Goal: Entertainment & Leisure: Consume media (video, audio)

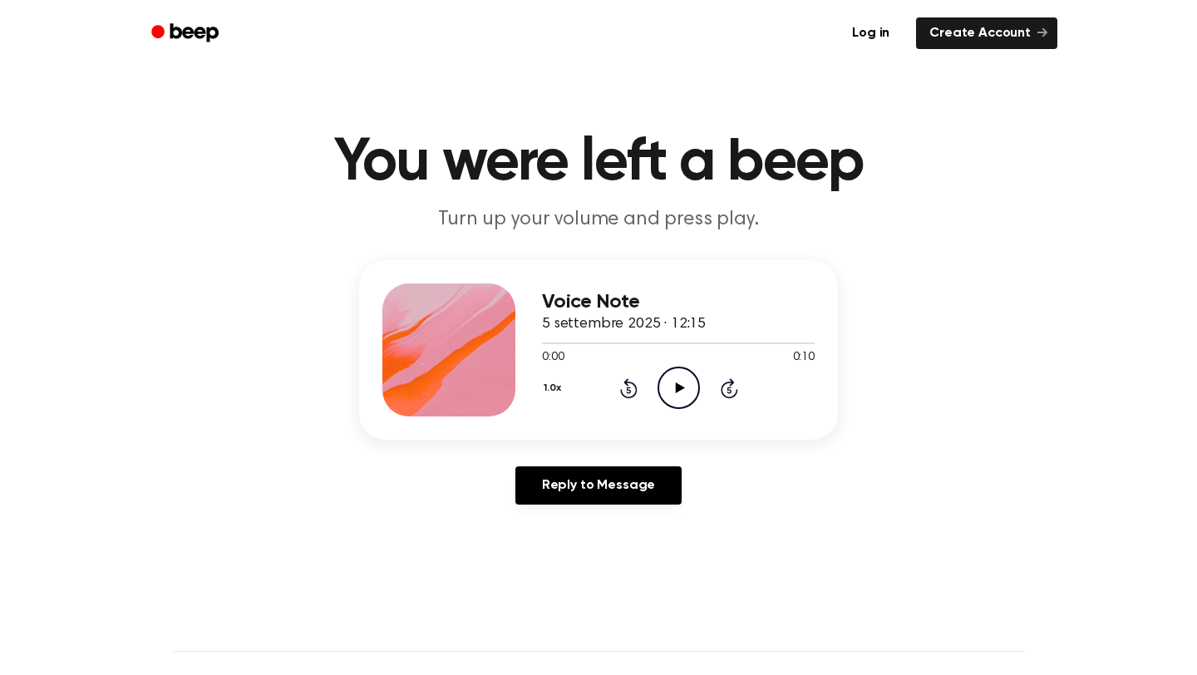
click at [678, 396] on icon "Play Audio" at bounding box center [679, 388] width 42 height 42
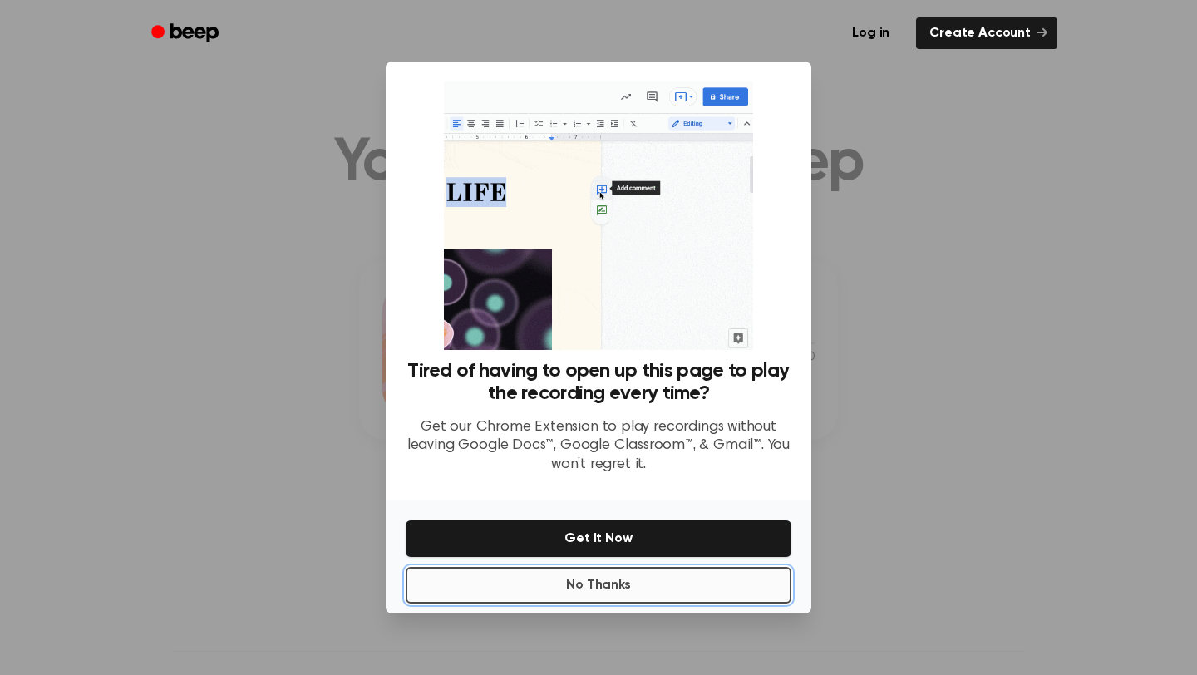
click at [577, 593] on button "No Thanks" at bounding box center [599, 585] width 386 height 37
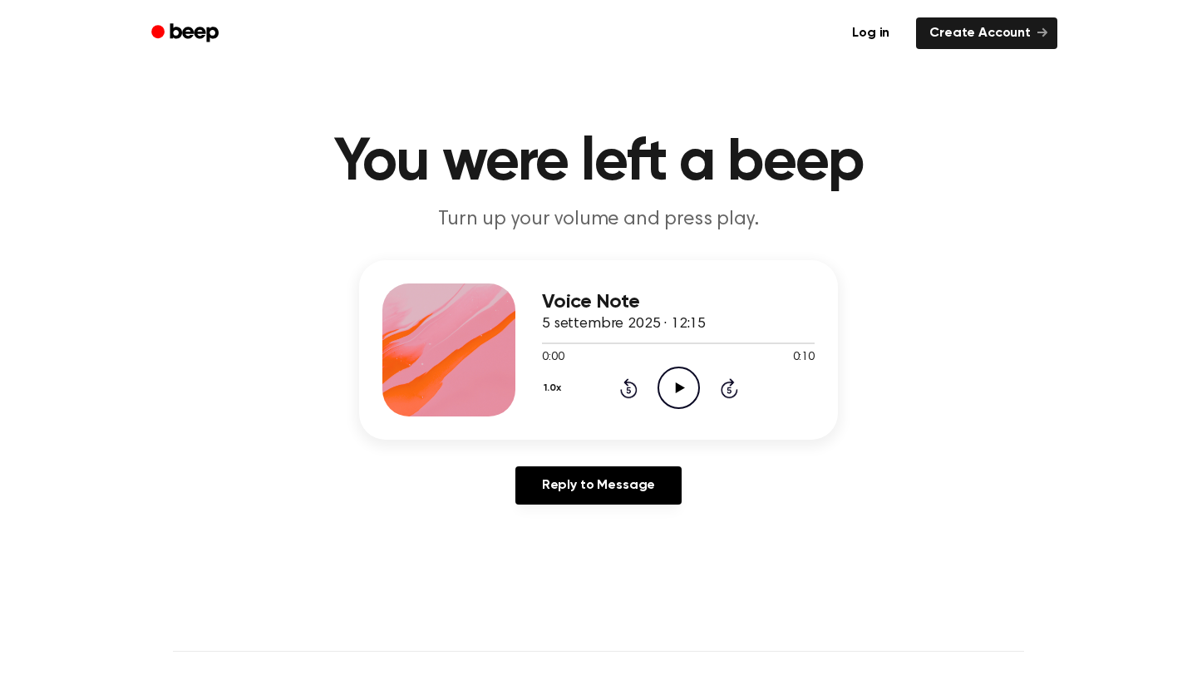
click at [681, 393] on icon "Play Audio" at bounding box center [679, 388] width 42 height 42
click at [680, 392] on icon "Play Audio" at bounding box center [679, 388] width 42 height 42
drag, startPoint x: 639, startPoint y: 343, endPoint x: 511, endPoint y: 345, distance: 128.0
click at [510, 345] on div "Voice Note 5 settembre 2025 · 12:15 0:03 0:10 Your browser does not support the…" at bounding box center [598, 350] width 479 height 180
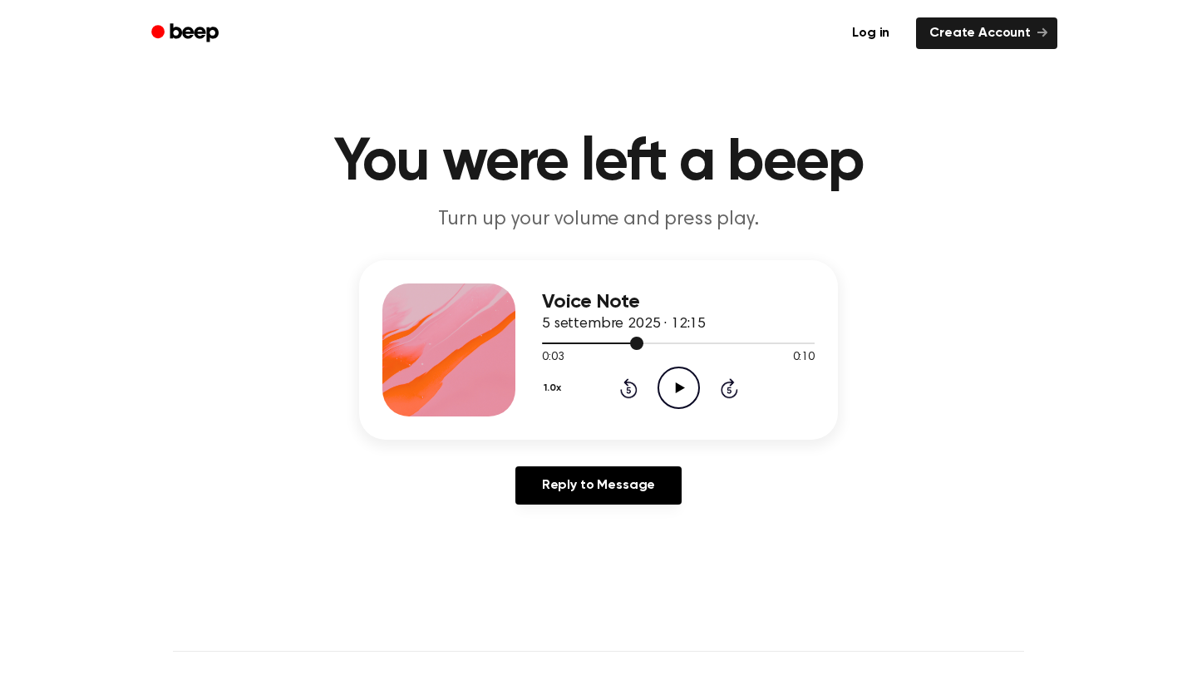
click at [674, 348] on div at bounding box center [678, 342] width 273 height 13
click at [541, 342] on div "Voice Note 5 settembre 2025 · 12:15 0:04 0:10 Your browser does not support the…" at bounding box center [598, 350] width 479 height 180
click at [542, 342] on div at bounding box center [678, 343] width 273 height 2
click at [667, 394] on icon "Play Audio" at bounding box center [679, 388] width 42 height 42
click at [543, 342] on div at bounding box center [678, 342] width 273 height 13
